Goal: Task Accomplishment & Management: Manage account settings

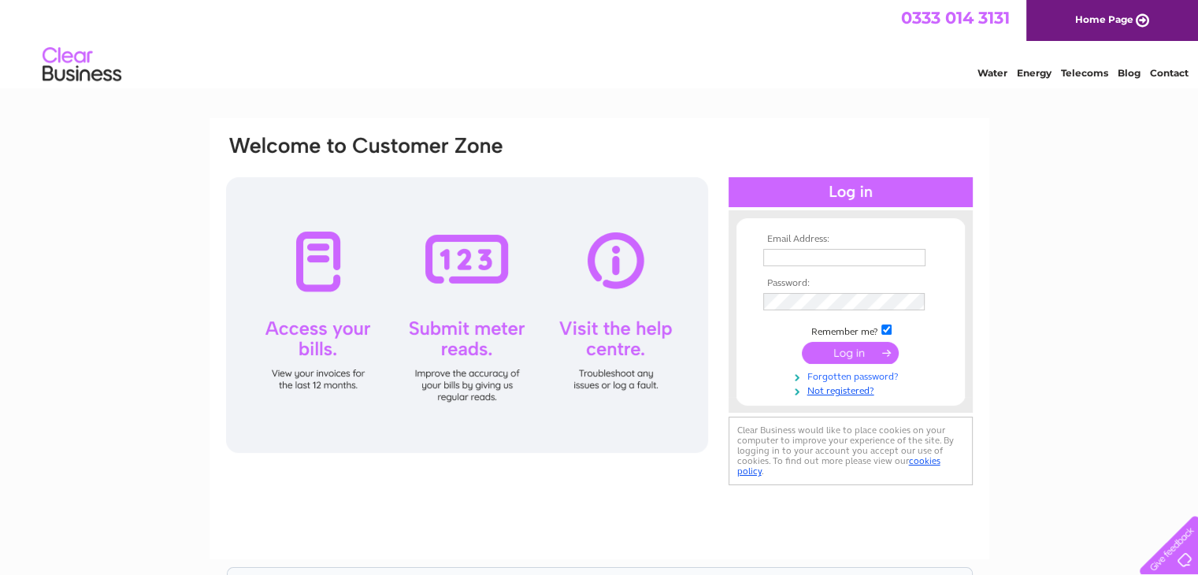
click at [879, 378] on link "Forgotten password?" at bounding box center [852, 375] width 179 height 15
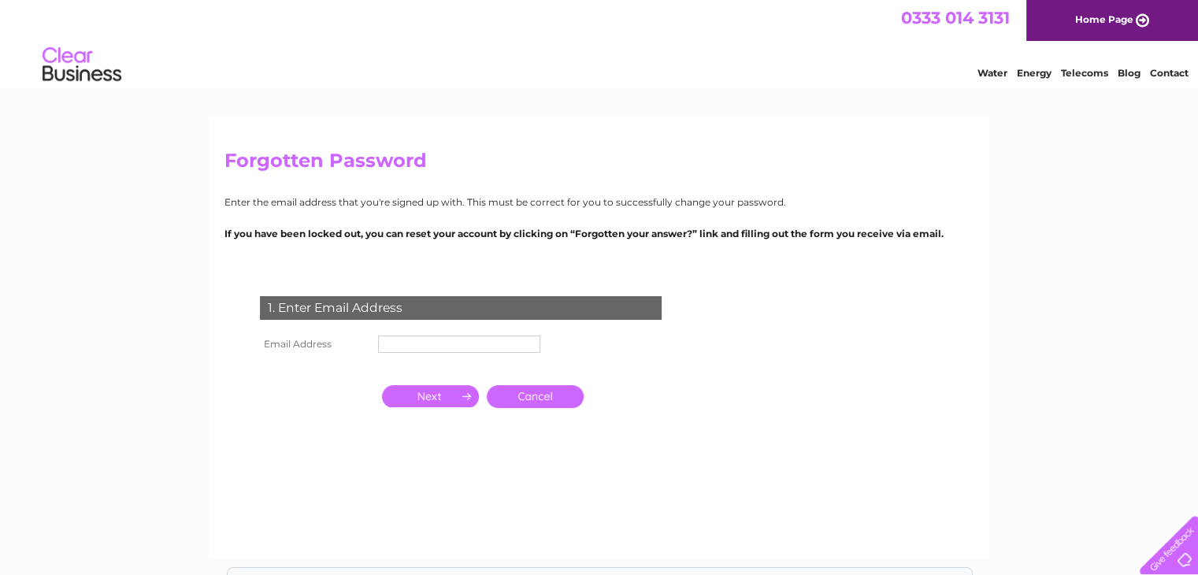
click at [393, 342] on input "text" at bounding box center [459, 343] width 162 height 17
type input "[EMAIL_ADDRESS][DOMAIN_NAME]"
click at [476, 387] on input "button" at bounding box center [430, 398] width 97 height 22
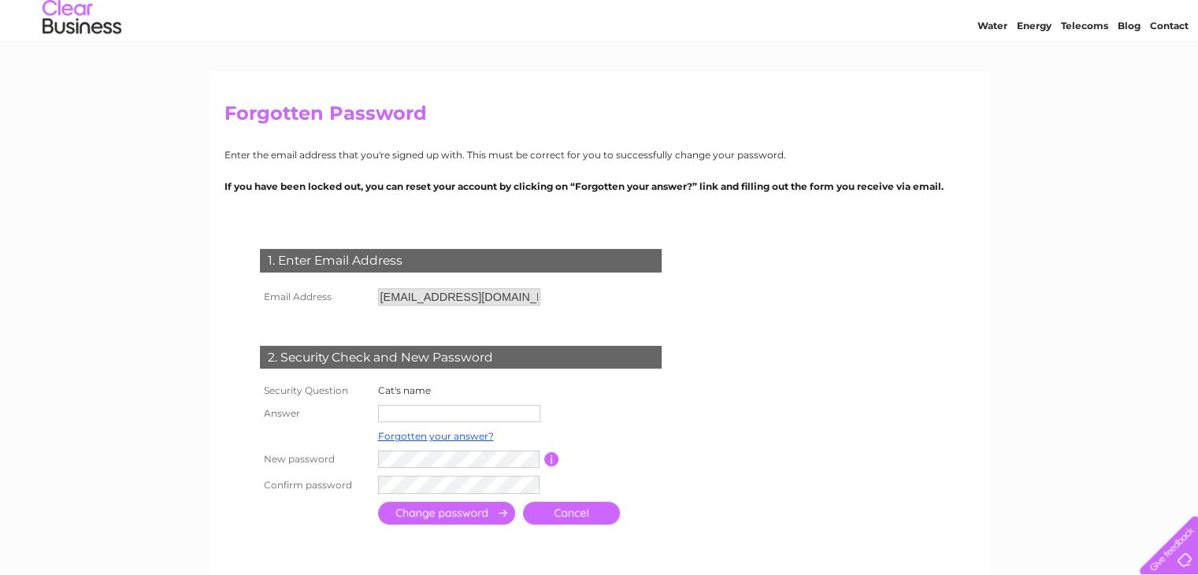
scroll to position [50, 0]
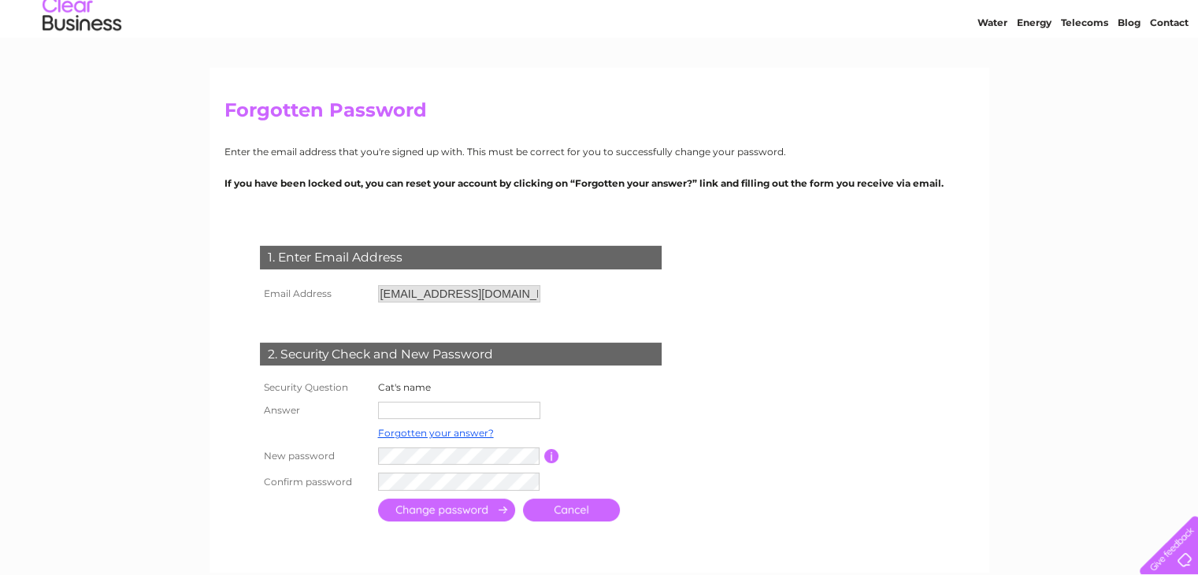
click at [464, 410] on input "text" at bounding box center [459, 410] width 162 height 17
